Goal: Task Accomplishment & Management: Use online tool/utility

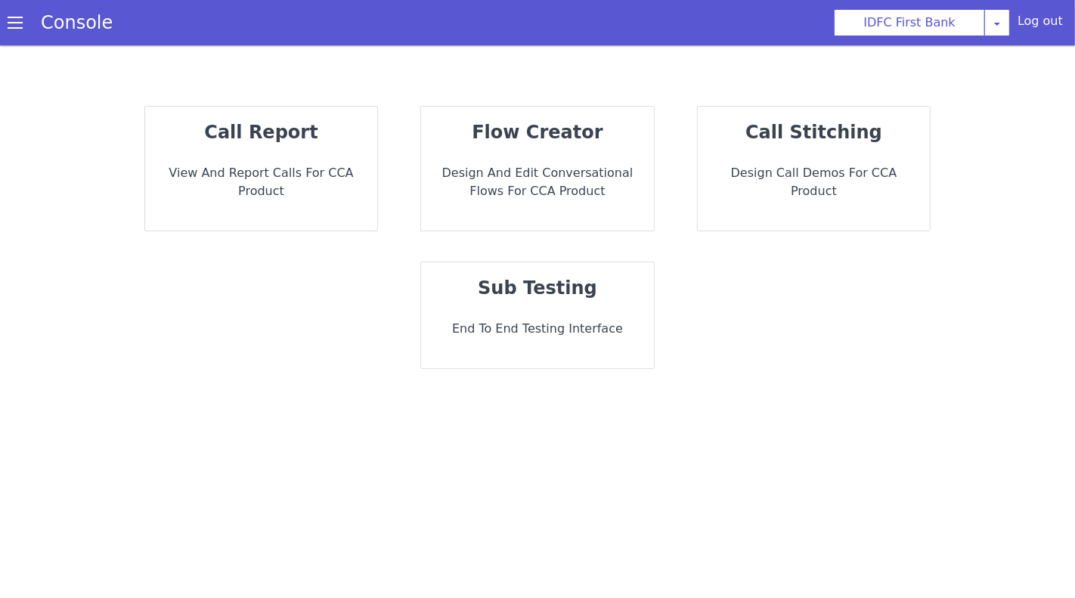
click at [302, 198] on p "View and report calls for CCA Product" at bounding box center [261, 182] width 209 height 36
click at [543, 170] on p "Design and Edit Conversational flows for CCA Product" at bounding box center [555, 183] width 212 height 67
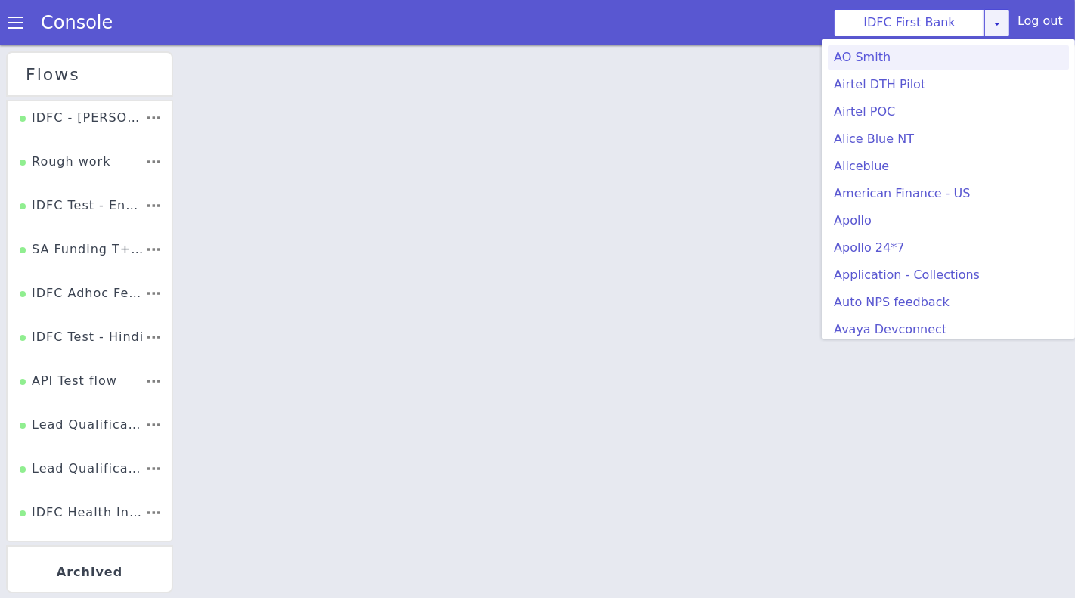
click at [1003, 26] on icon at bounding box center [997, 23] width 12 height 12
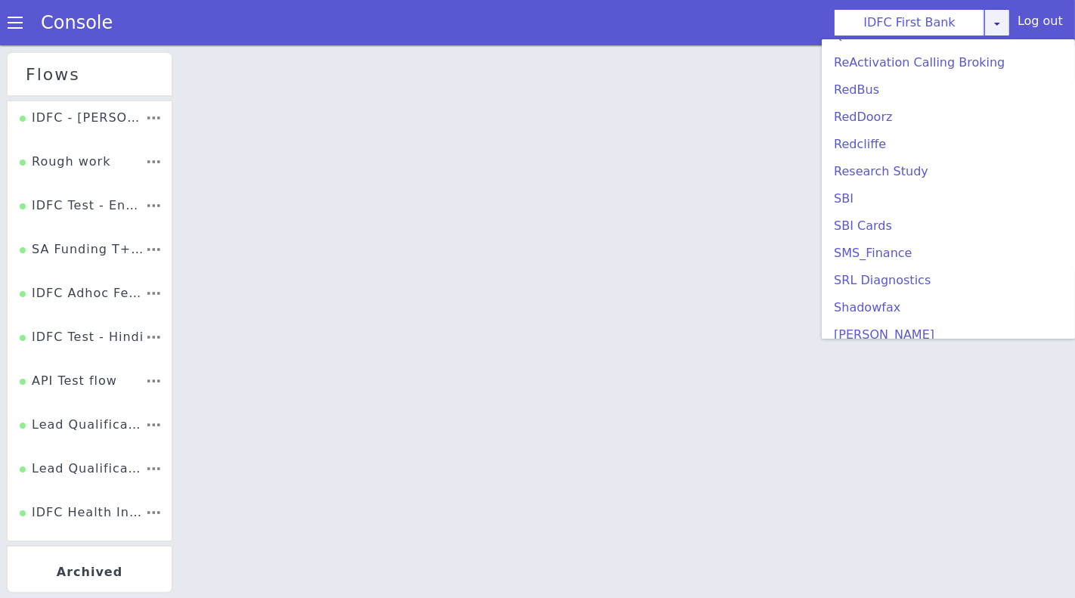
scroll to position [3021, 0]
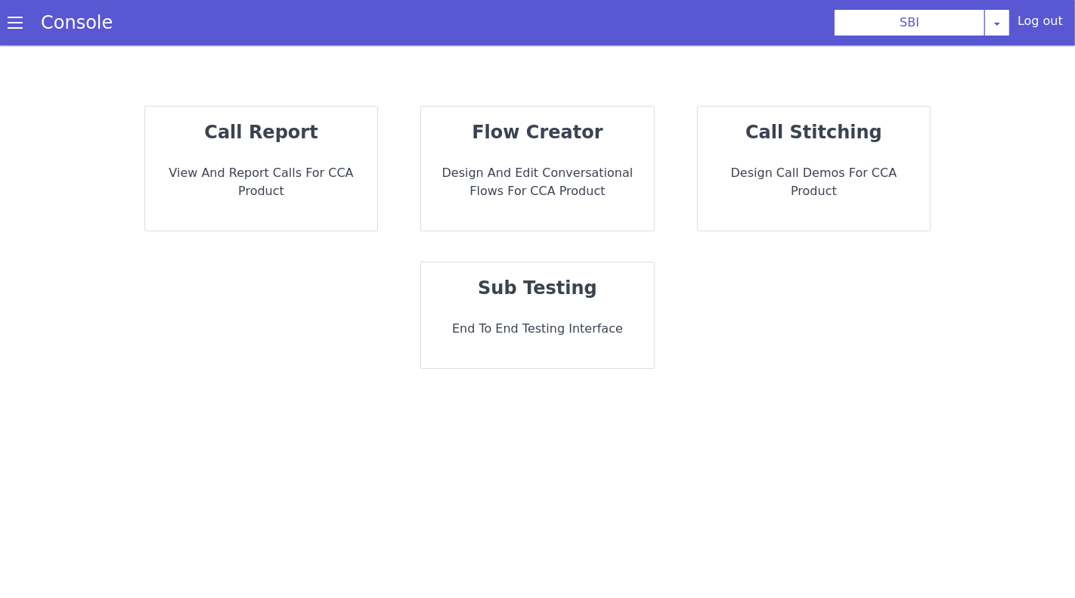
click at [518, 167] on p "Design and Edit Conversational flows for CCA Product" at bounding box center [537, 182] width 209 height 36
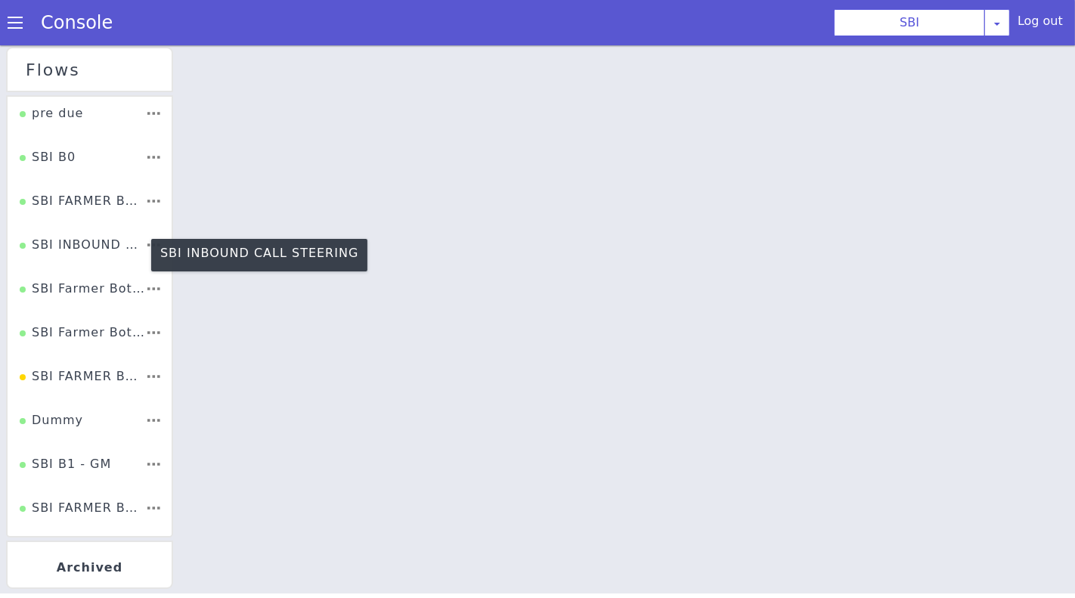
click at [83, 113] on div "SBI INBOUND CALL STEERING" at bounding box center [146, 76] width 127 height 76
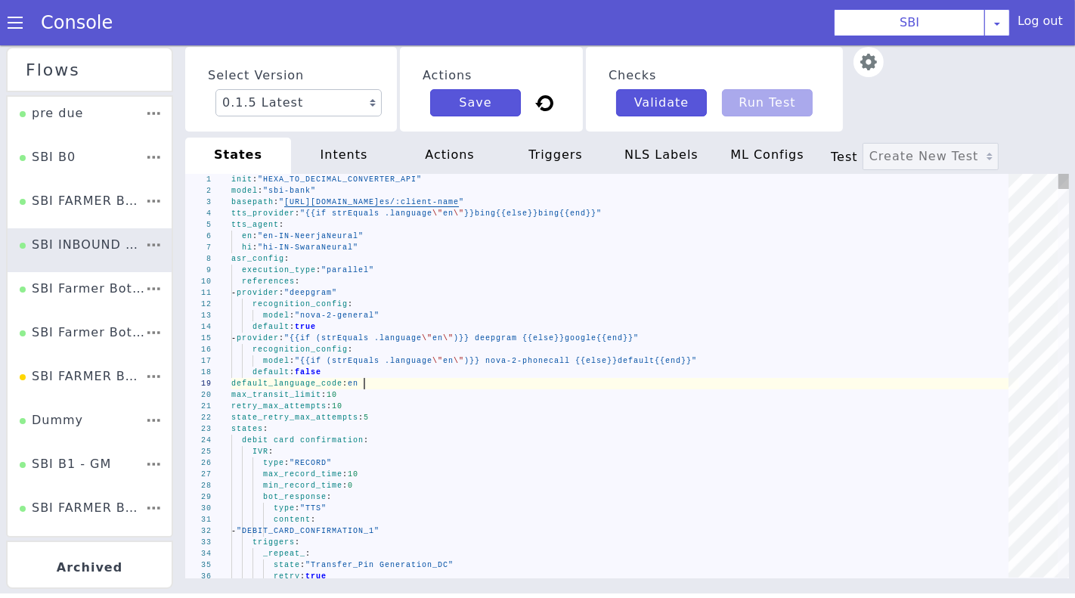
click at [529, 378] on div "default_language_code : en" at bounding box center [625, 382] width 788 height 11
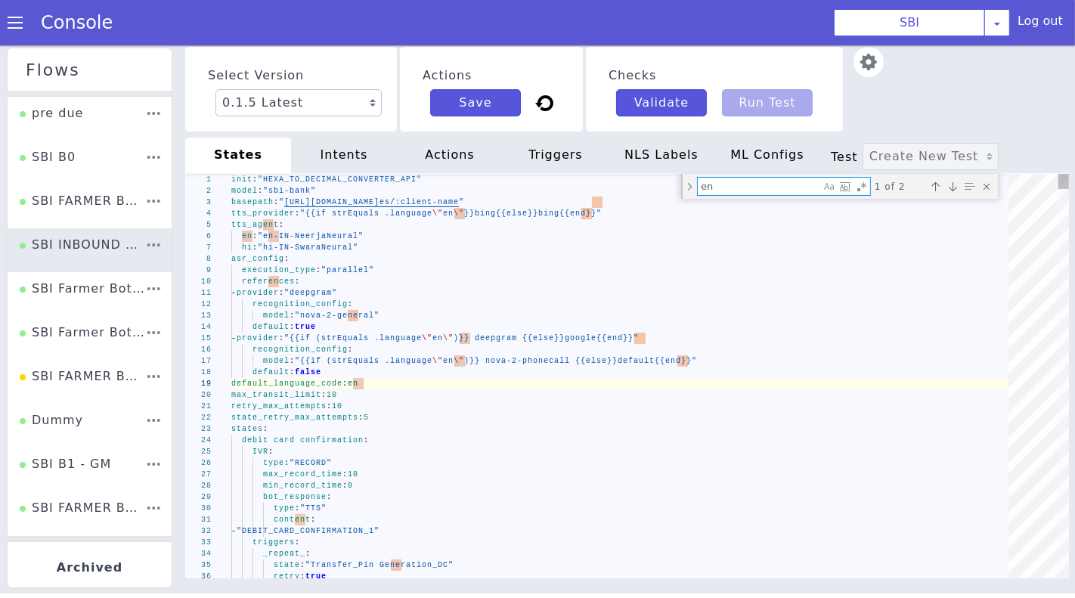
type textarea "set_metadata: transfer_phone_number: "{{if (strEquals .virtual_number \"3300000…"
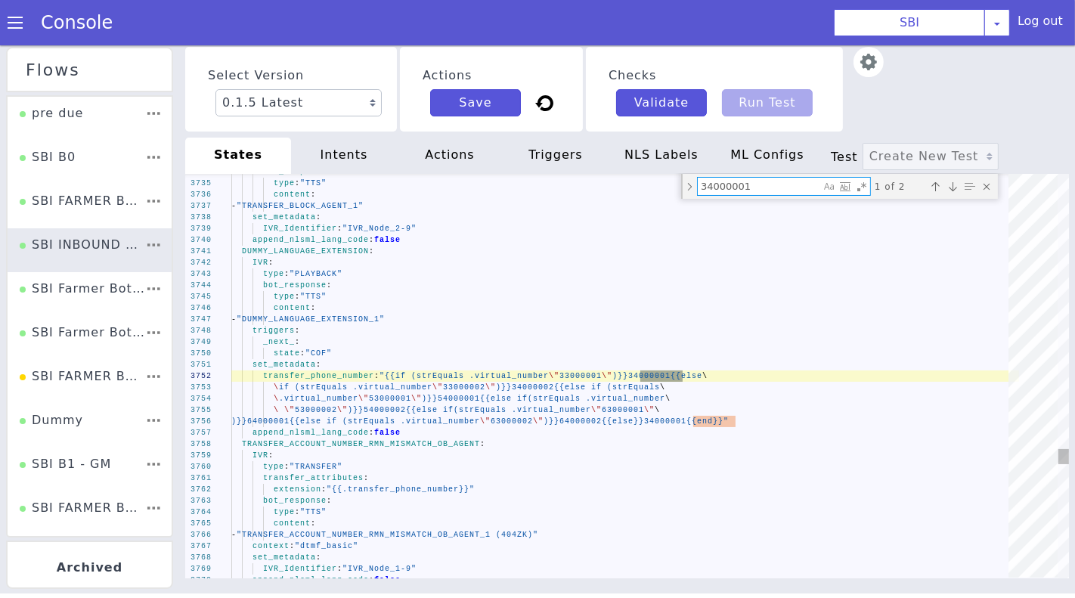
type textarea "34000001"
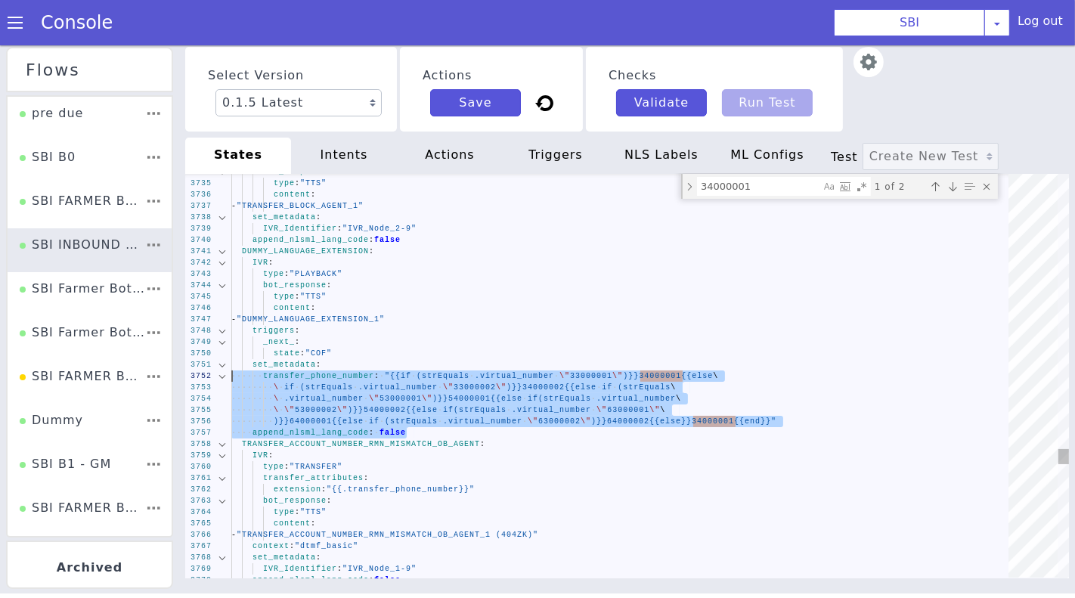
drag, startPoint x: 829, startPoint y: 430, endPoint x: 214, endPoint y: 379, distance: 617.5
click at [734, 349] on div "state : "COF"" at bounding box center [621, 361] width 785 height 91
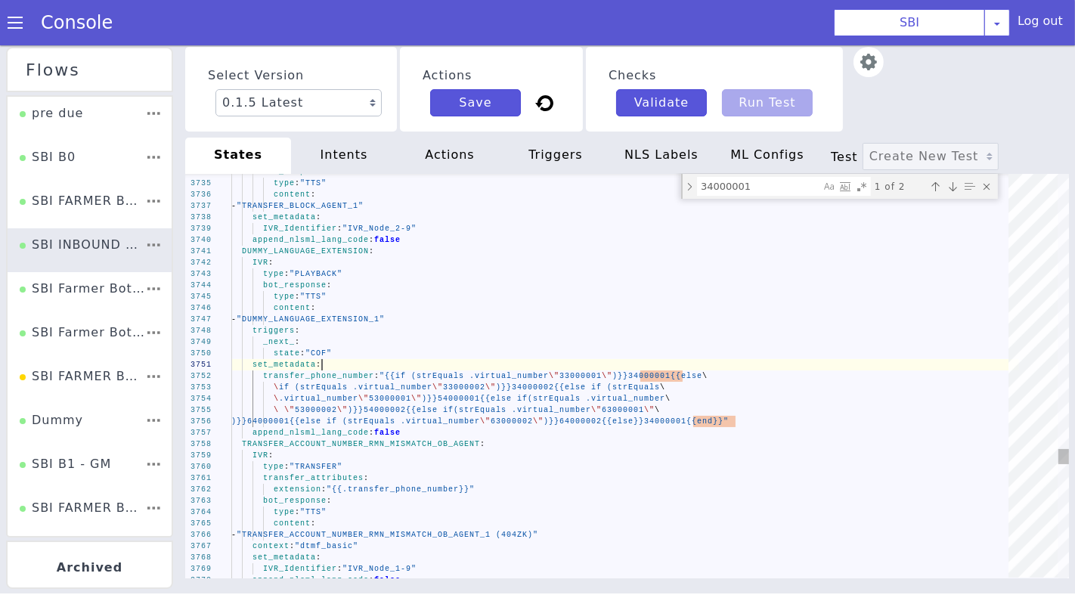
click at [328, 365] on div "set_metadata :" at bounding box center [601, 394] width 729 height 321
click at [328, 365] on div "set_metadata :" at bounding box center [625, 363] width 788 height 11
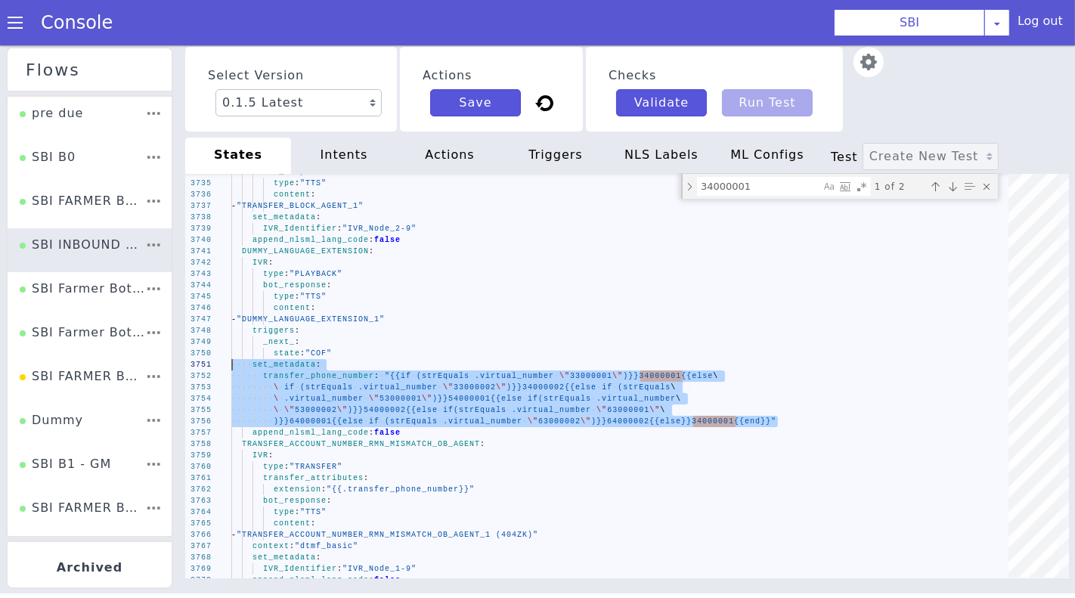
drag, startPoint x: 800, startPoint y: 424, endPoint x: 124, endPoint y: 364, distance: 678.5
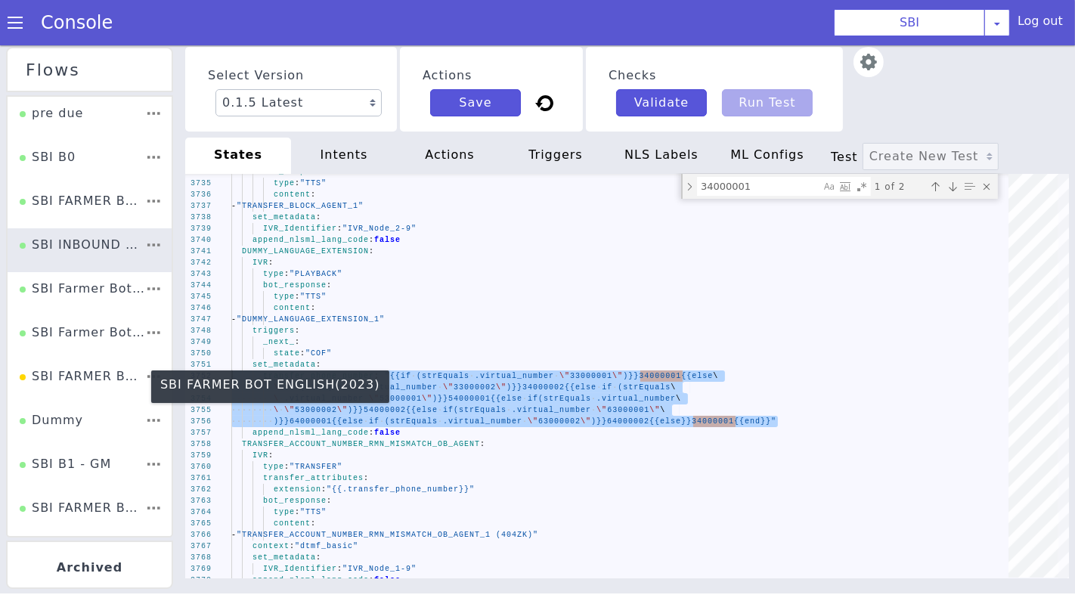
drag, startPoint x: 821, startPoint y: 419, endPoint x: 111, endPoint y: 370, distance: 711.5
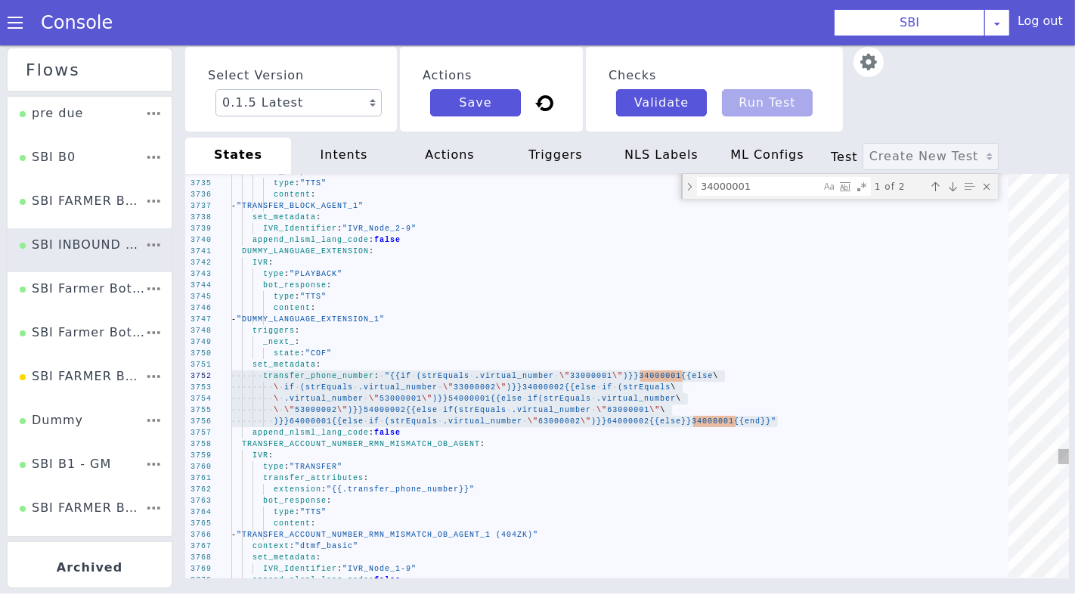
click at [666, 373] on span ")}}34000001{{else" at bounding box center [668, 375] width 90 height 8
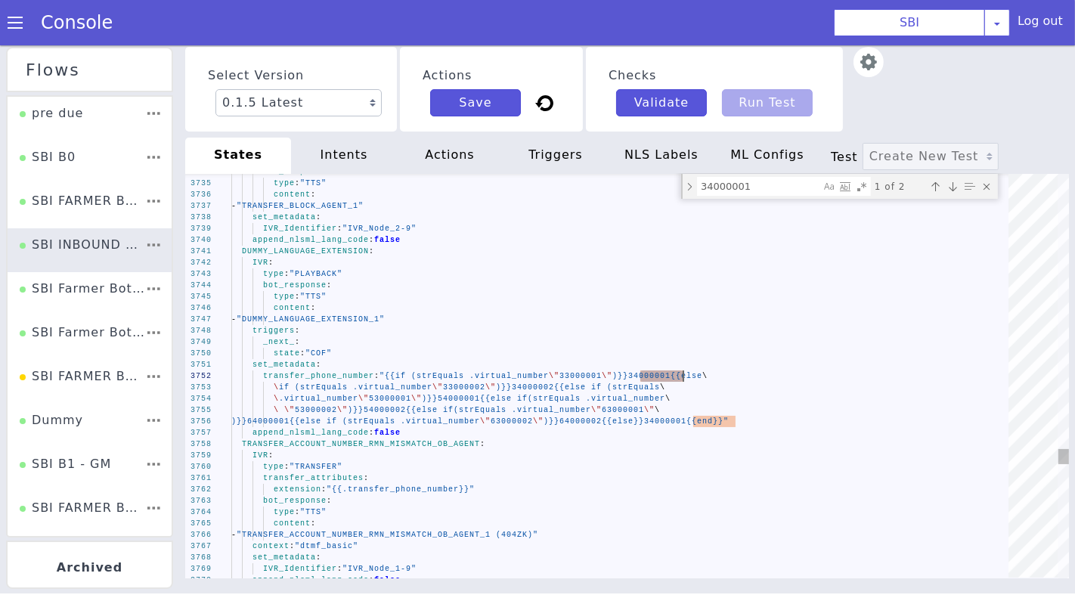
click at [666, 373] on div "3734 3735 3736 3737 3738 3739 3740 3741 3742 3743 3744 3745 3746 3747 3748 3749…" at bounding box center [627, 375] width 884 height 404
click at [621, 287] on div "bot_response :" at bounding box center [628, 293] width 785 height 91
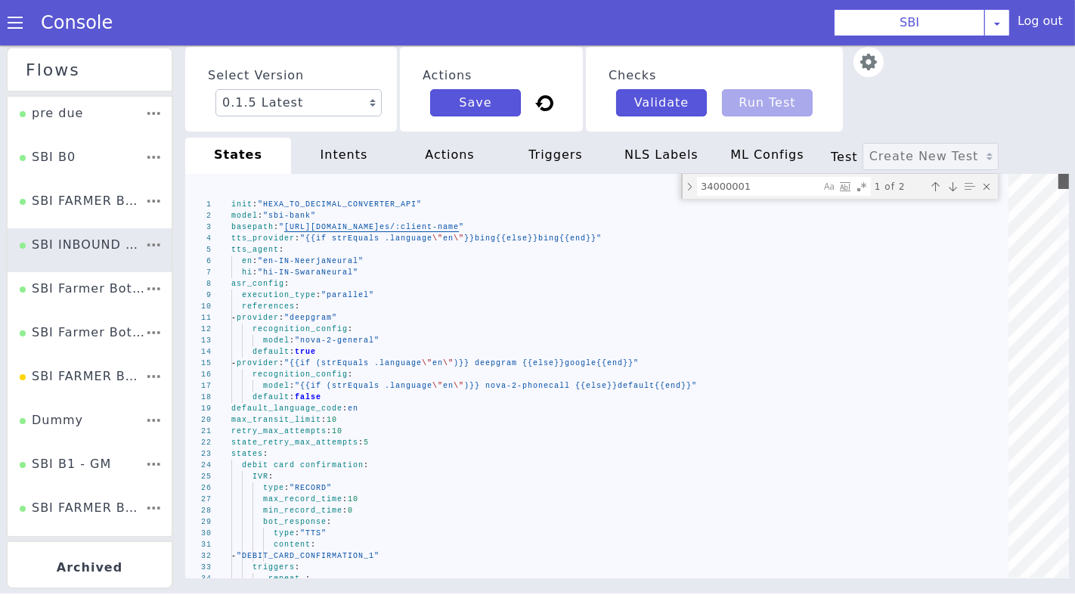
drag, startPoint x: 1064, startPoint y: 397, endPoint x: 1075, endPoint y: 153, distance: 244.5
click at [1074, 153] on div "Select Version 0.1.5 Latest 0.1.4 Current 0.1.3 0.1.2 0.1.1 0.1.0 0.0.170 0.0.1…" at bounding box center [627, 319] width 896 height 553
click at [990, 190] on div "Close (Escape)" at bounding box center [987, 185] width 15 height 15
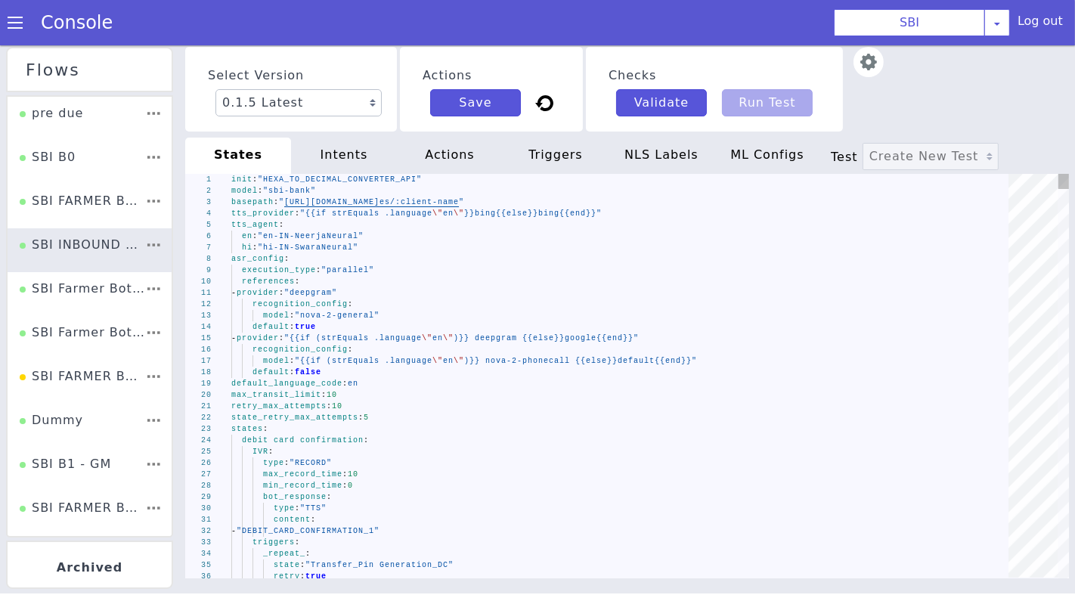
scroll to position [0, 100]
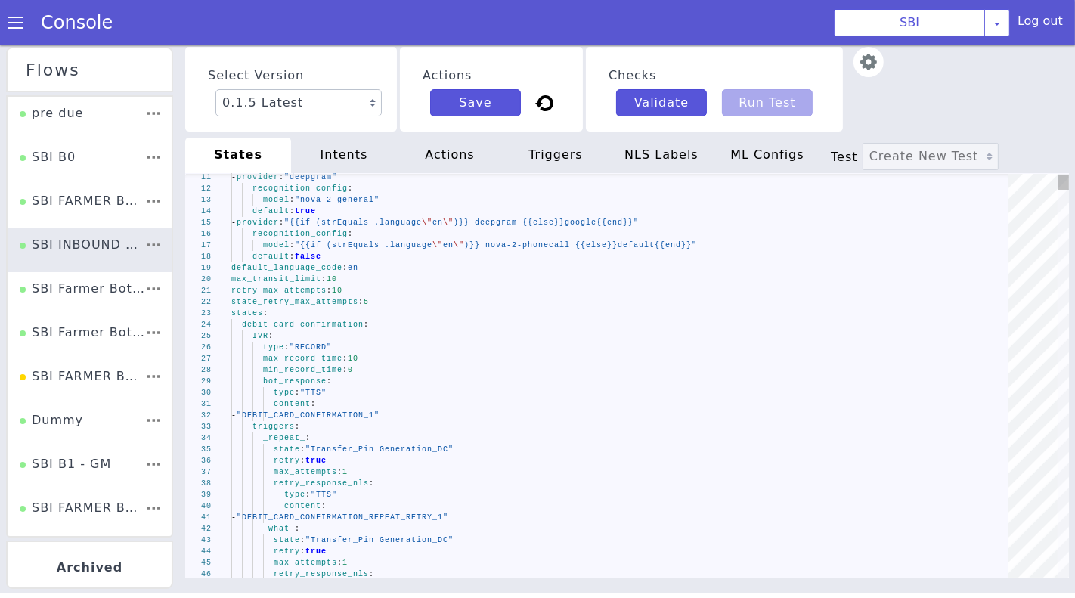
type textarea "retry_max_attempts: 10 state_retry_max_attempts: 5 states: debit card confirmat…"
click at [618, 352] on div "max_record_time : 10" at bounding box center [625, 357] width 788 height 11
type textarea "10"
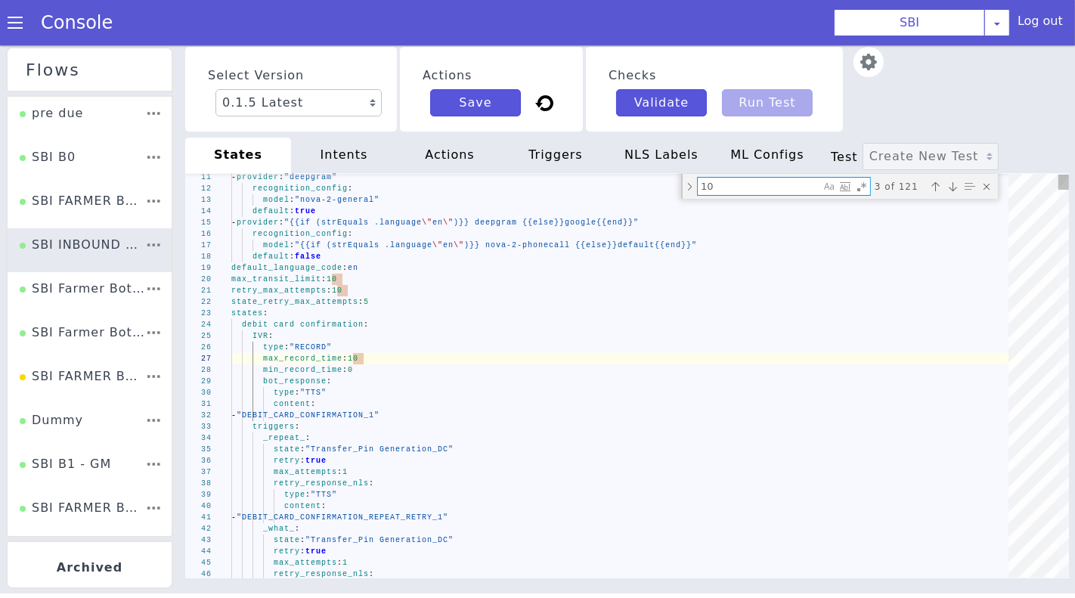
type textarea "content: - "DEBIT_CARD_CONFIRMATION_1" triggers: _repeat_: state: "Transfer_Pin…"
type textarea "a"
type textarea "max_attempts: 1 retry_response_nls: type: "TTS" content: - "DEBIT_CARD_CONFIRMA…"
type textarea "ap"
type textarea "HEXA_TO_DECIMAL_CONVERTER_API: type: "ACTION" triggers: _success_: state: "DUMM…"
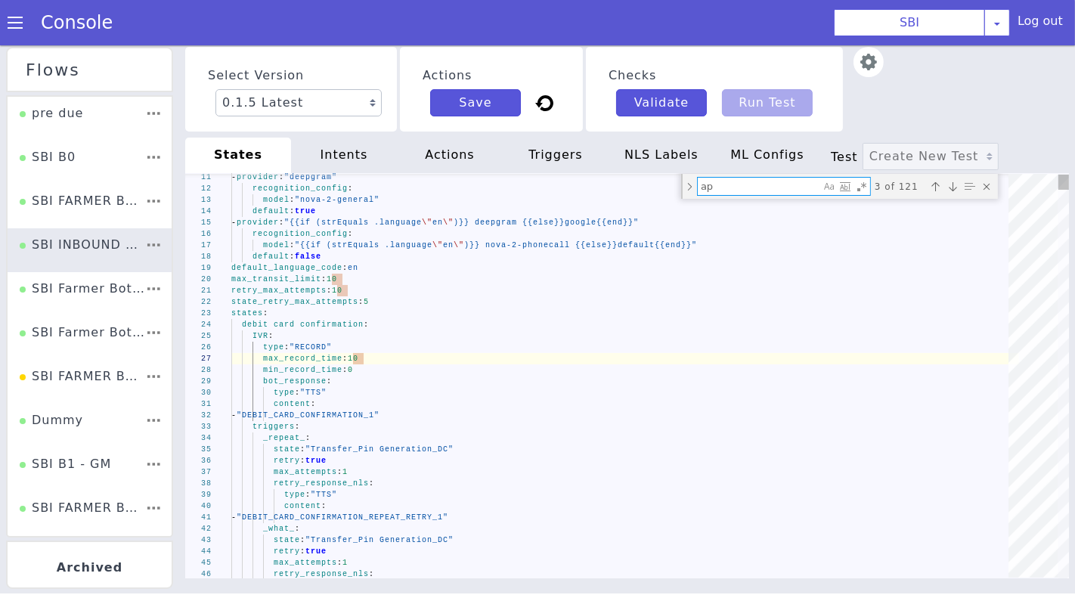
type textarea "api"
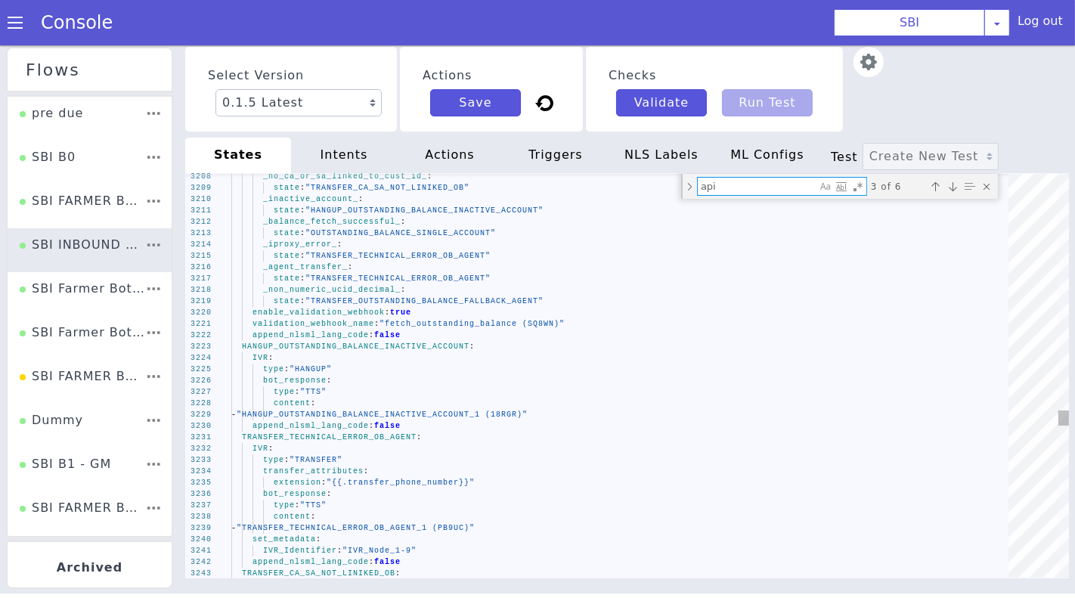
drag, startPoint x: 747, startPoint y: 181, endPoint x: 647, endPoint y: 181, distance: 99.8
click at [647, 181] on div "3208 3209 3210 3211 3212 3213 3214 3215 3216 3217 3218 3219 3220 3221 3222 3223…" at bounding box center [627, 375] width 884 height 404
type textarea "retry_max_attempts: 10 state_retry_max_attempts: 5 states: debit card confirmat…"
type textarea "i"
type textarea "PAPL: IVR: type: "RECORD" max_record_time: 10 min_record_time: 0 bot_response: …"
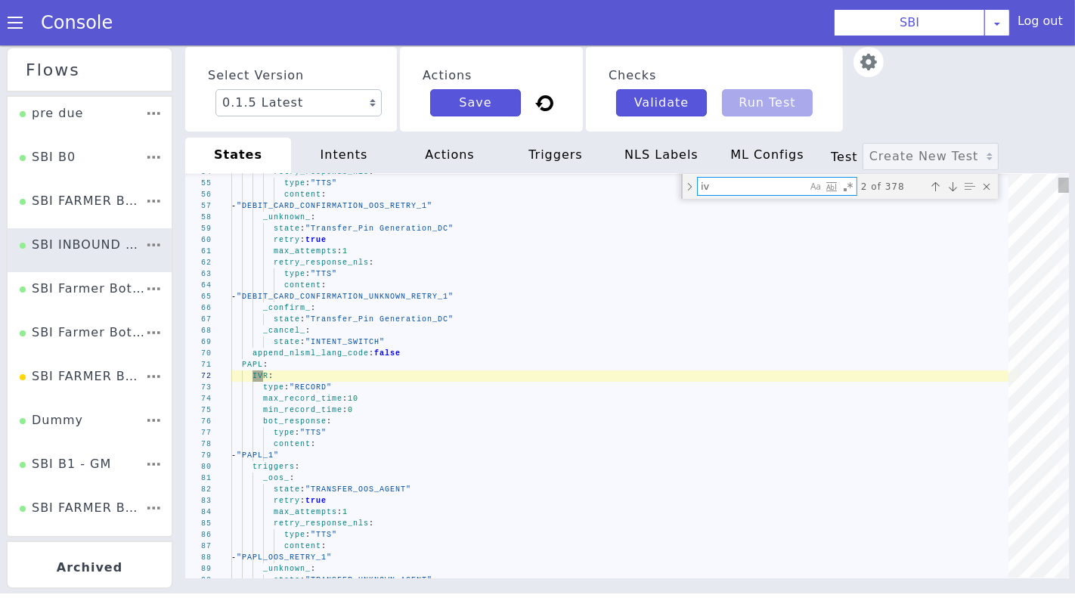
type textarea "ivr"
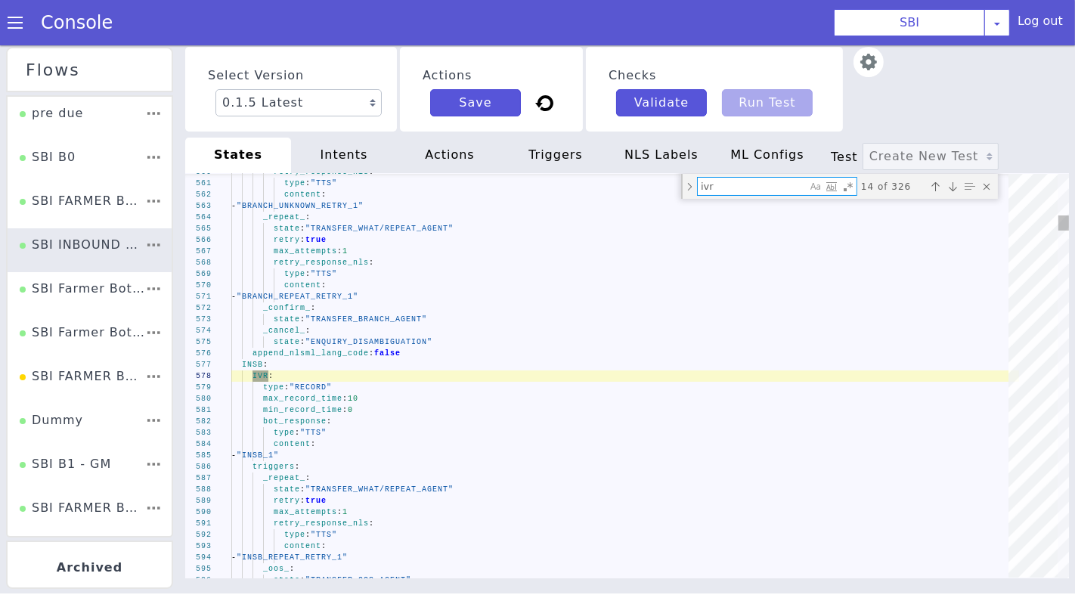
type textarea "PAPL: IVR: type: "RECORD" max_record_time: 10 min_record_time: 0 bot_response: …"
type textarea "ivr:"
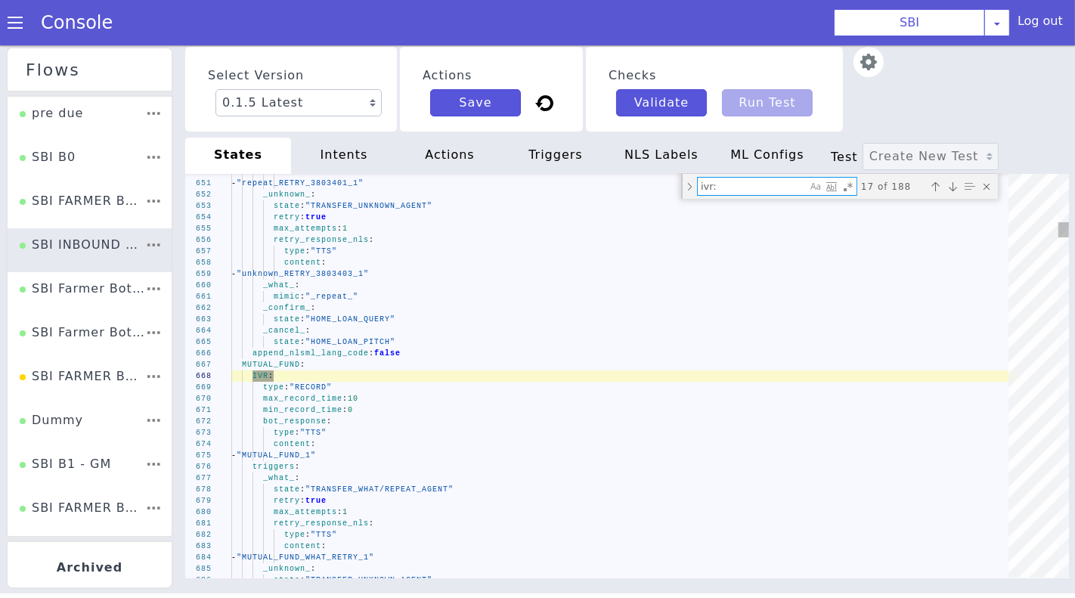
type textarea "_confirm_: state: "TRANSFER_MUTUAL_FUND_AGENT" append_nlsml_lang_code: false IN…"
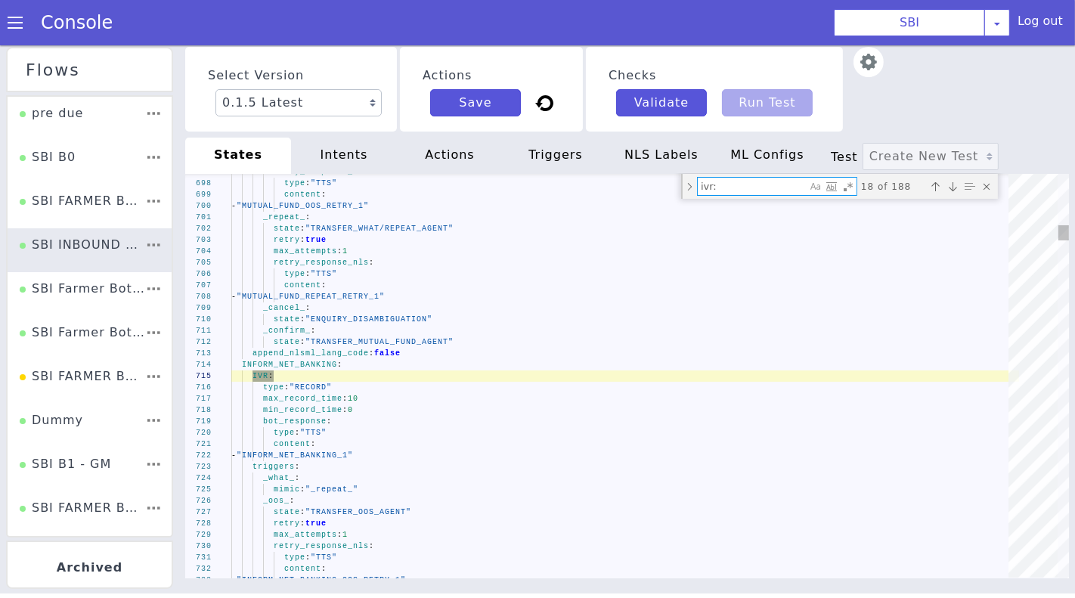
drag, startPoint x: 730, startPoint y: 191, endPoint x: 666, endPoint y: 191, distance: 63.5
click at [666, 191] on div "697 698 699 700 701 702 703 704 705 706 707 708 709 710 711 712 713 714 715 716…" at bounding box center [621, 383] width 920 height 491
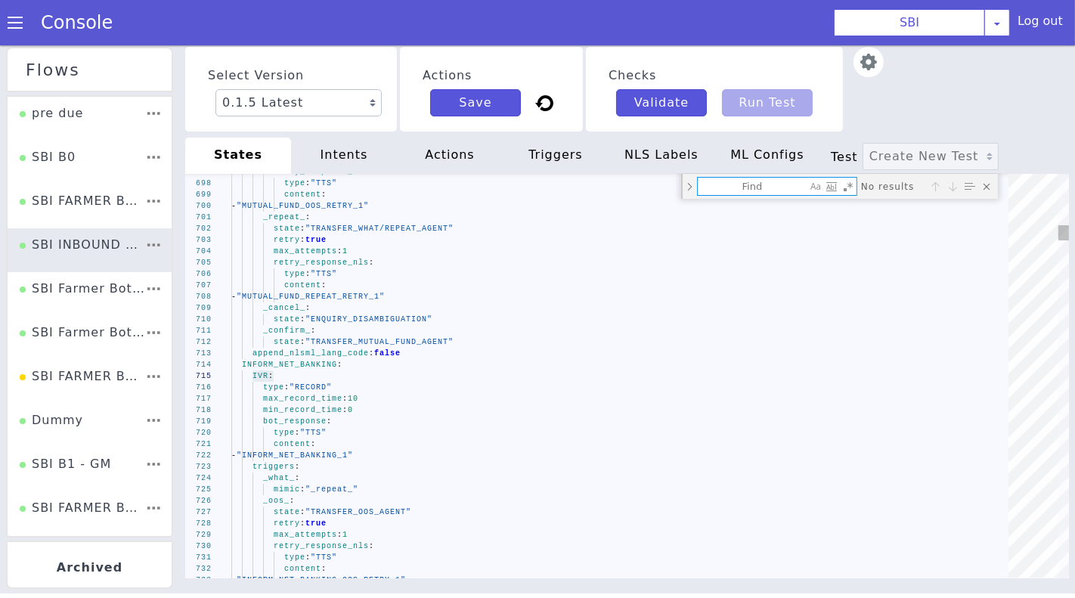
type textarea "retry_max_attempts: 10 state_retry_max_attempts: 5 states: debit card confirmat…"
type textarea "ni"
type textarea "state: "TRANSFER_TECHNICAL_ERROR_OB_AGENT" _non_rmn_: state: "HANGUP_OB_NRM" _r…"
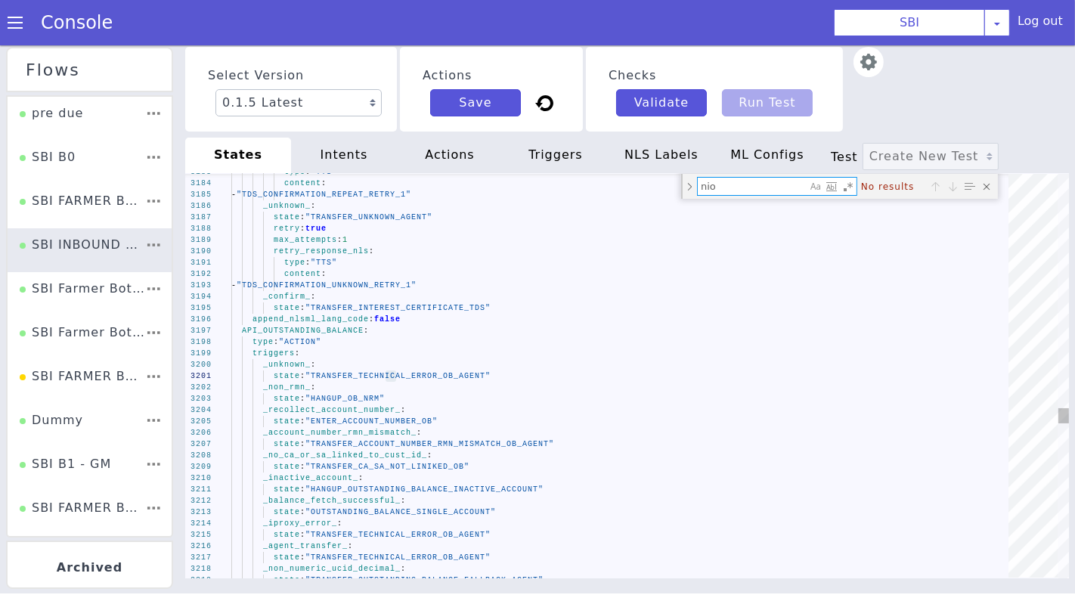
type textarea "ni"
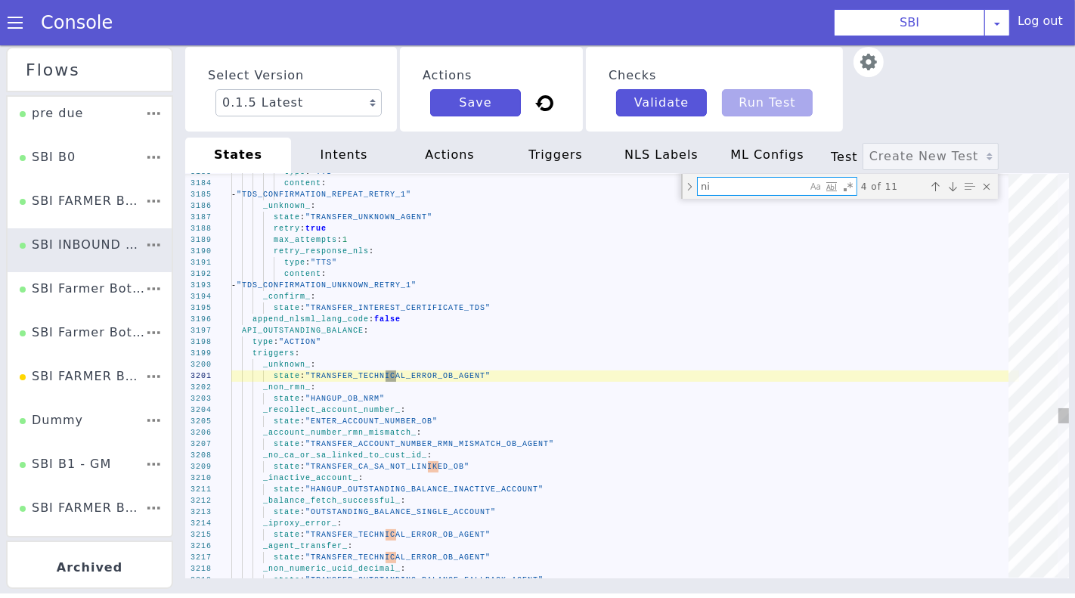
type textarea "retry_max_attempts: 10 state_retry_max_attempts: 5 states: debit card confirmat…"
type textarea "n"
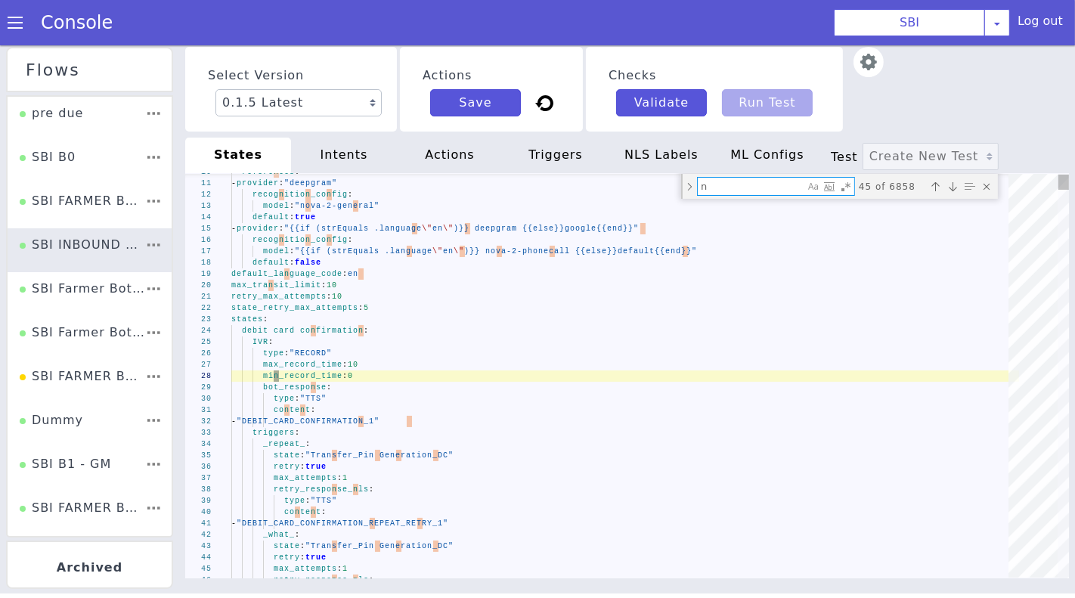
type textarea "state: "Transfer_Pin Generation_DC" retry: true max_attempts: 1 retry_response_…"
type textarea "no"
type textarea "IVR_Identifier: "IVR_Node_2-9" append_nlsml_lang_code: false QUERY_DISAMBIGUATI…"
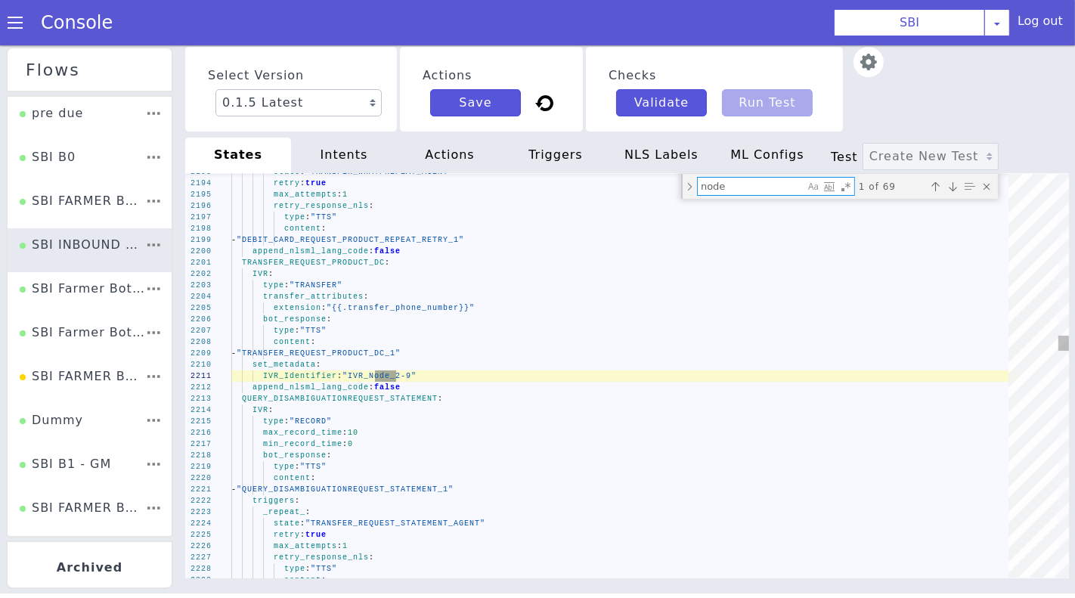
scroll to position [0, 0]
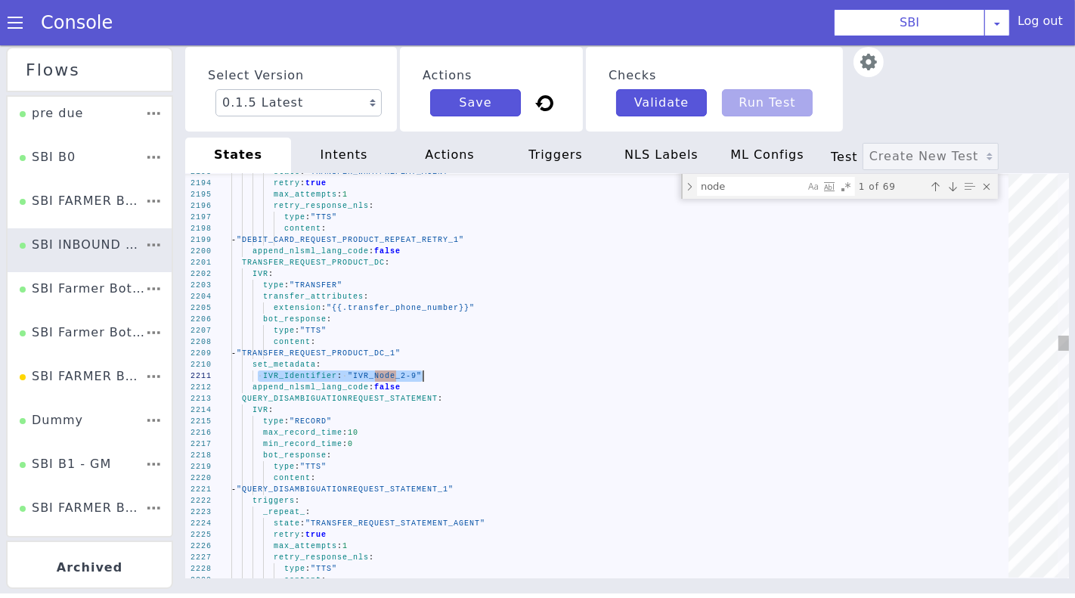
drag, startPoint x: 258, startPoint y: 374, endPoint x: 355, endPoint y: 373, distance: 97.5
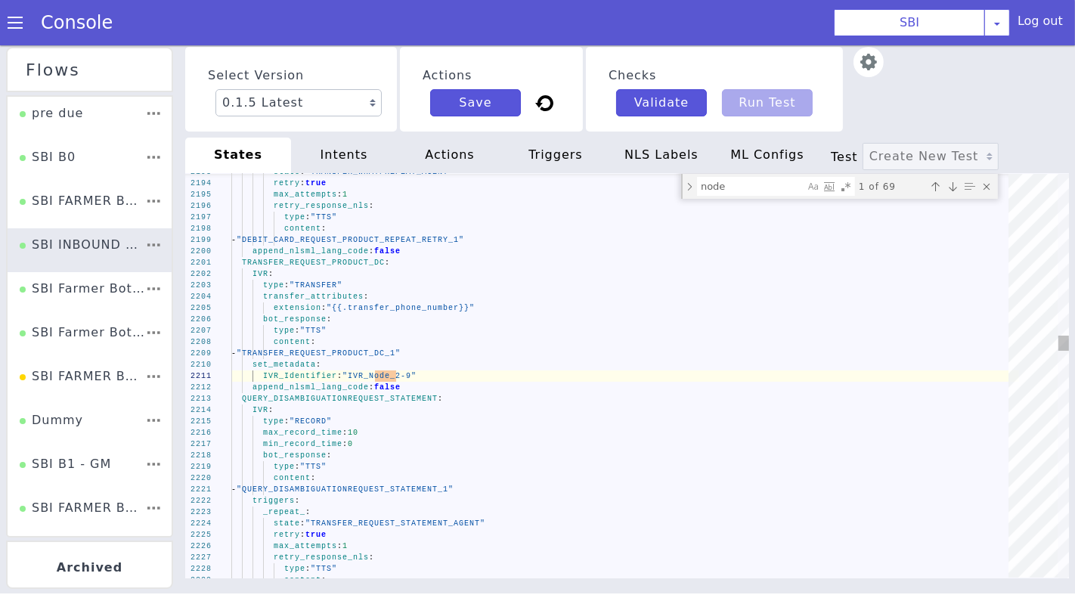
click at [307, 373] on span "IVR_Identifier" at bounding box center [300, 375] width 74 height 8
click at [335, 374] on span "IVR_Identifier" at bounding box center [299, 369] width 74 height 11
click at [287, 374] on span "IVR_Identifier" at bounding box center [299, 369] width 74 height 11
type textarea "IVR_Identifier"
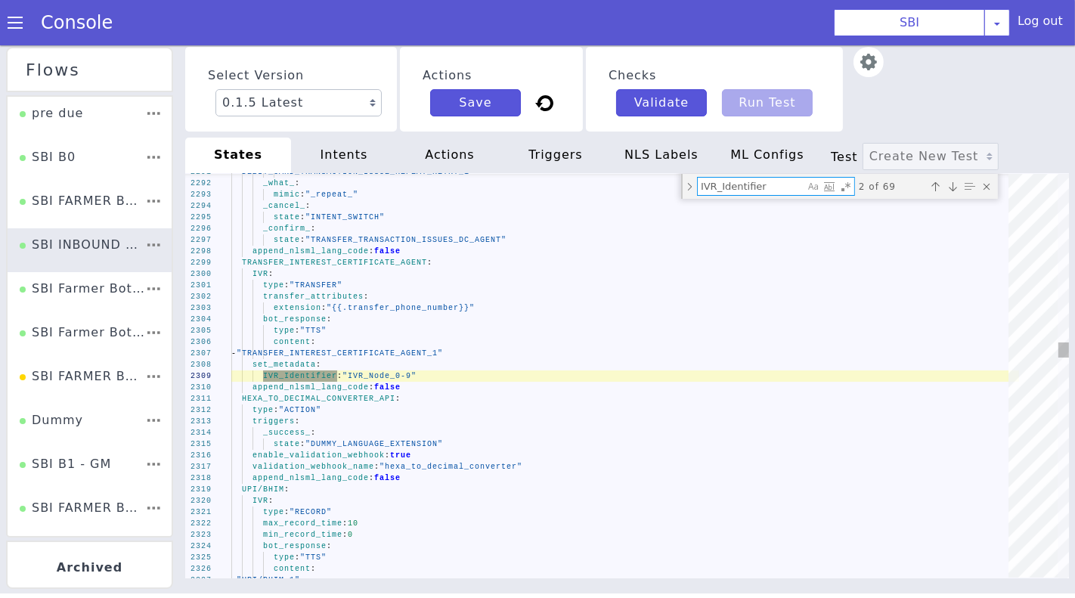
type textarea "IVR_Identifier: "IVR_Node_1-9" append_nlsml_lang_code: false Transfer_Pin Gener…"
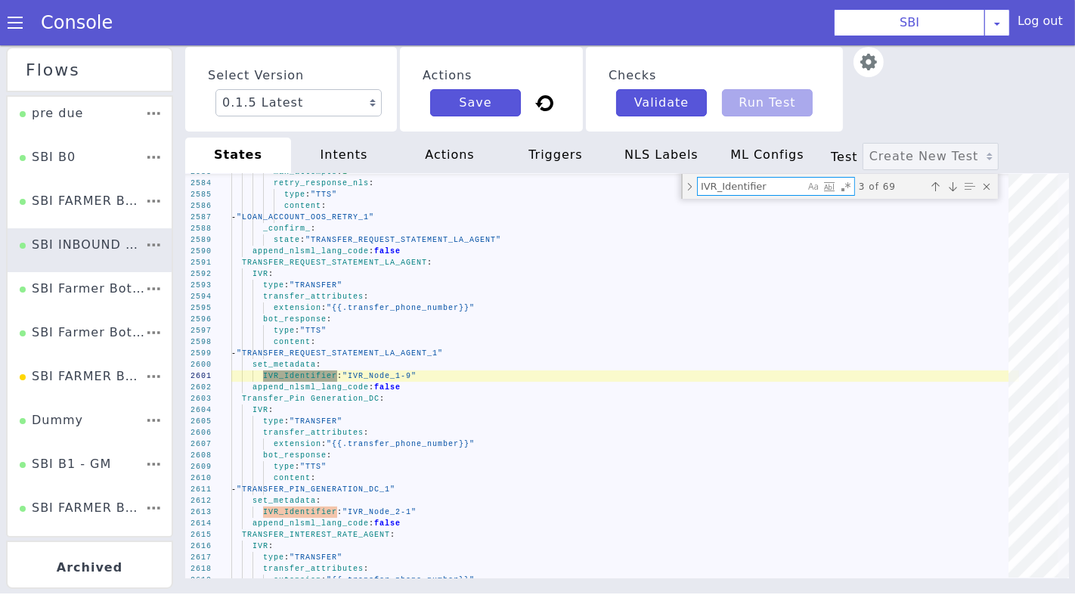
click at [452, 147] on div "actions" at bounding box center [508, 135] width 112 height 69
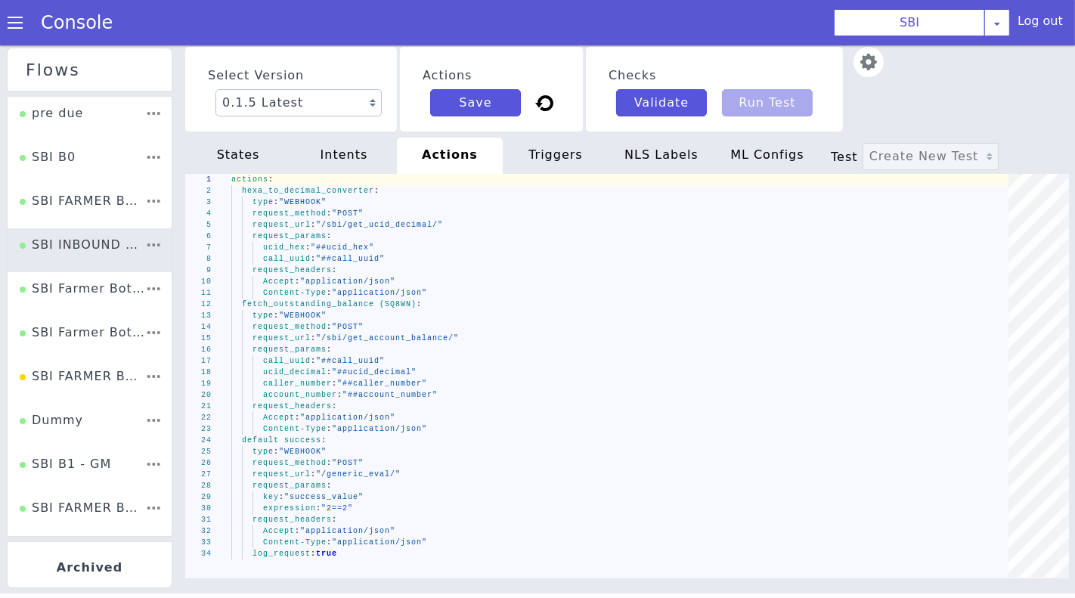
type textarea "Content-Type: "application/json" fetch_outstanding_balance (SQ8WN): type: "WEBH…"
click at [640, 362] on div "call_uuid : "##call_uuid"" at bounding box center [618, 372] width 781 height 127
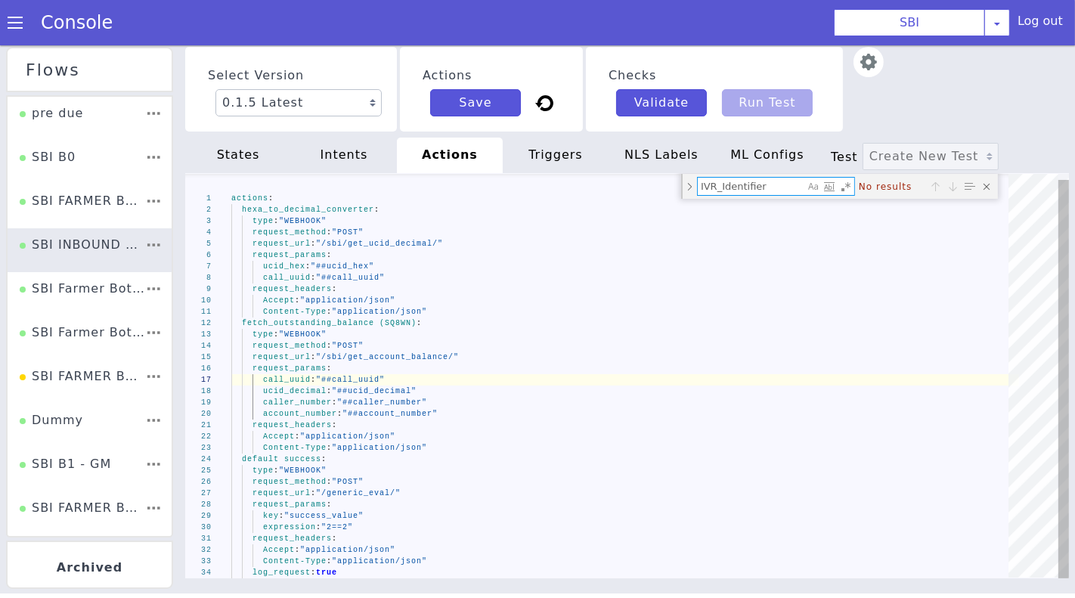
drag, startPoint x: 779, startPoint y: 180, endPoint x: 649, endPoint y: 180, distance: 130.0
click at [649, 180] on div "1 2 3 4 5 6 7 8 9 10 11 12 13 14 15 16 17 18 19 20 21 22 23 24 25 26 27 28 29 3…" at bounding box center [621, 383] width 920 height 491
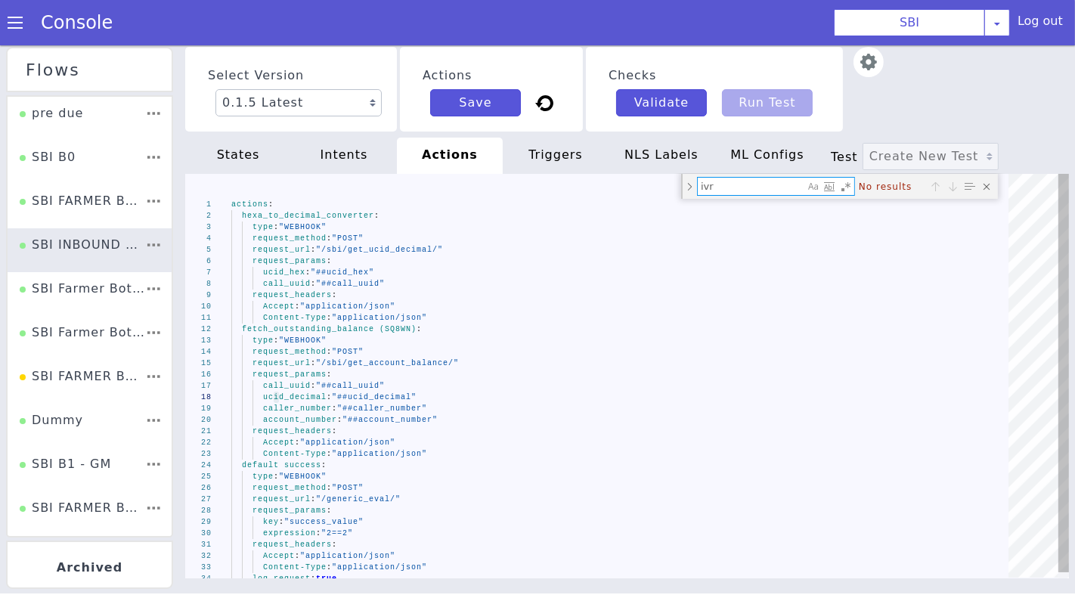
type textarea "ivr"
click at [296, 197] on span "hexa_to_decimal_converter" at bounding box center [326, 183] width 132 height 28
click at [303, 330] on span "fetch_outstanding_balance (SQ8WN)" at bounding box center [329, 328] width 175 height 8
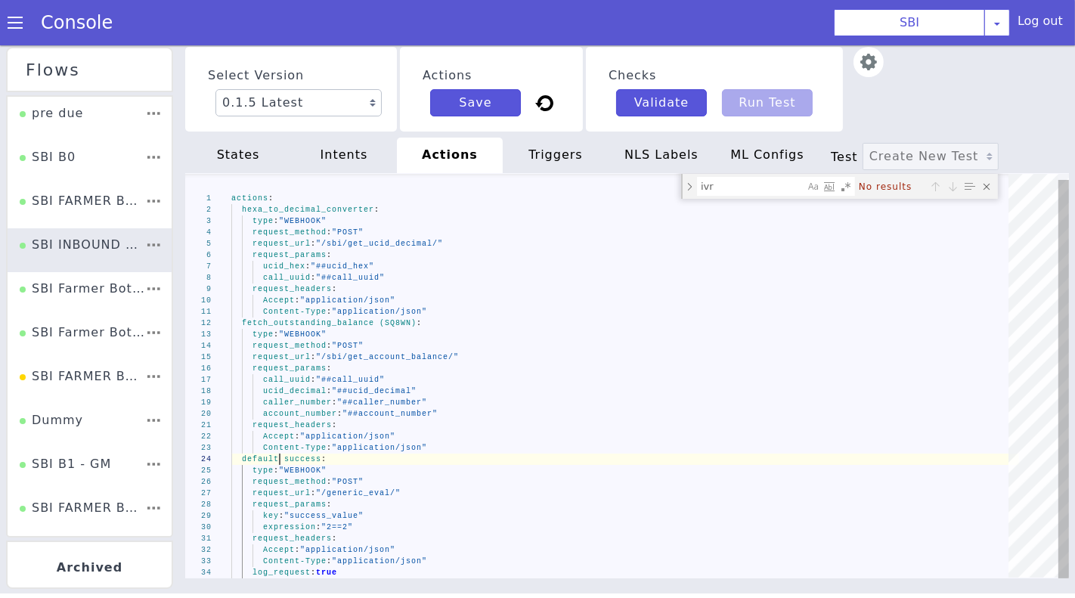
click at [277, 457] on div at bounding box center [276, 450] width 2 height 11
click at [284, 328] on div "type : "WEBHOOK"" at bounding box center [623, 342] width 785 height 91
click at [334, 295] on span ":" at bounding box center [331, 290] width 6 height 9
click at [485, 268] on div "ucid_hex : "##ucid_hex"" at bounding box center [630, 274] width 785 height 91
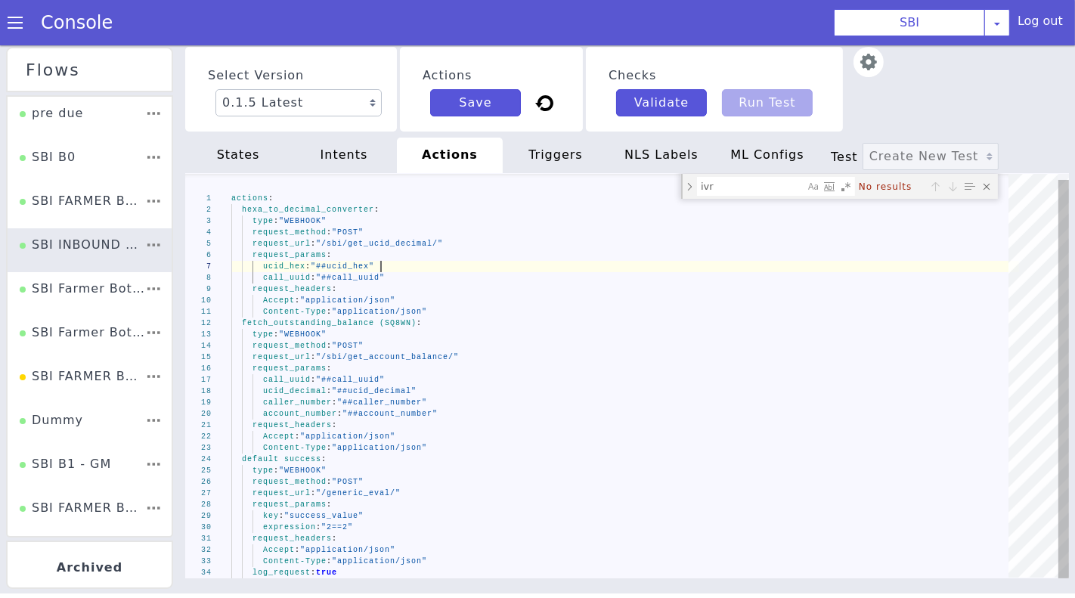
click at [485, 268] on div "ucid_hex : "##ucid_hex"" at bounding box center [625, 265] width 788 height 11
type textarea "Content-Type: "application/json" fetch_outstanding_balance (SQ8WN): type: "WEBH…"
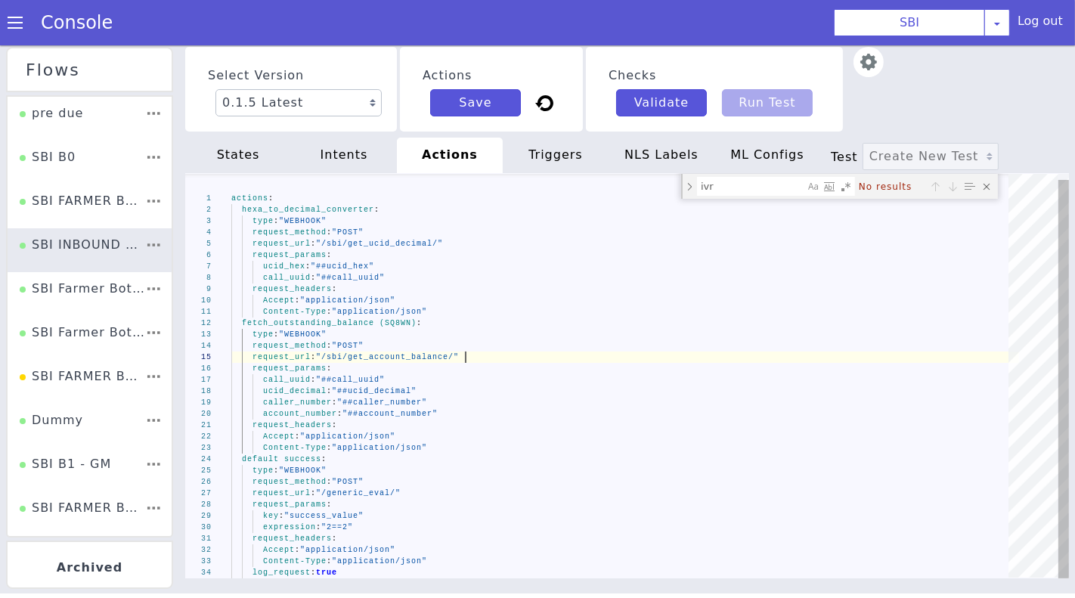
click at [531, 355] on div "request_url : "/sbi/get_account_balance/"" at bounding box center [625, 356] width 788 height 11
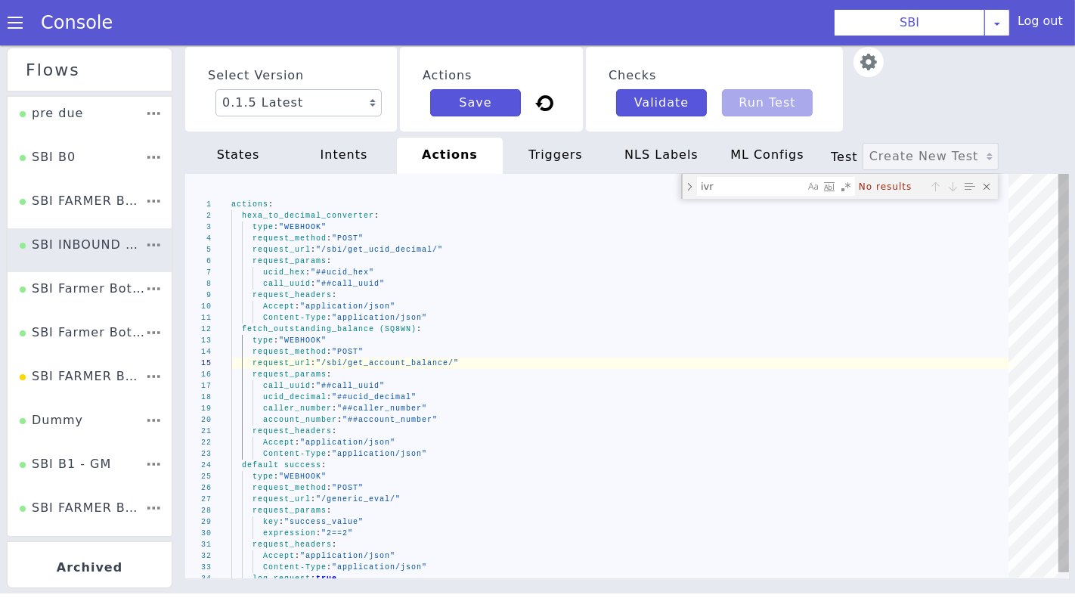
click at [988, 191] on div "Close (Escape)" at bounding box center [991, 199] width 16 height 16
